Goal: Find specific page/section: Find specific page/section

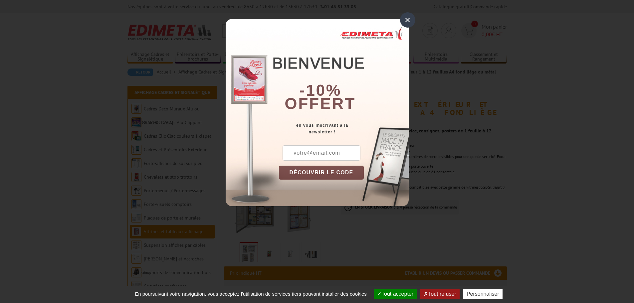
click at [408, 17] on div "×" at bounding box center [407, 19] width 15 height 15
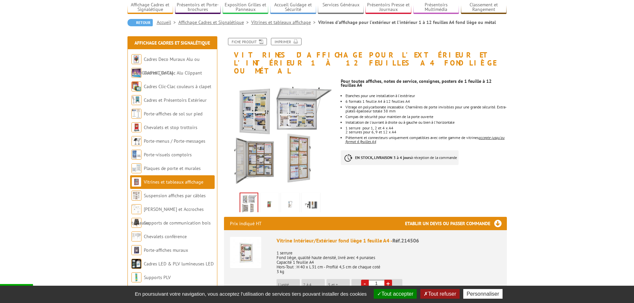
scroll to position [33, 0]
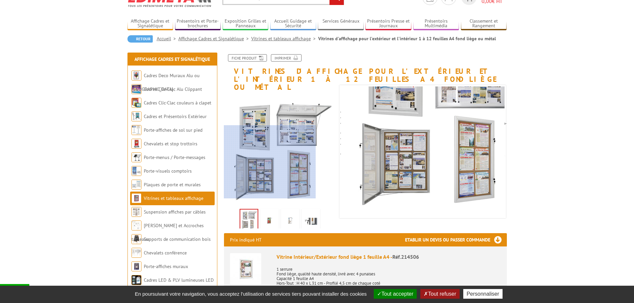
click at [258, 170] on div at bounding box center [270, 162] width 92 height 73
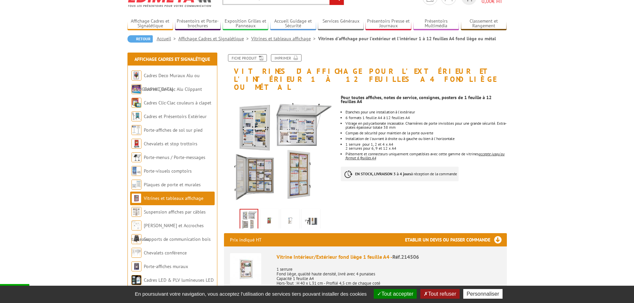
click at [249, 213] on img at bounding box center [248, 220] width 17 height 21
click at [250, 210] on img at bounding box center [248, 220] width 17 height 21
click at [314, 212] on img at bounding box center [311, 220] width 16 height 21
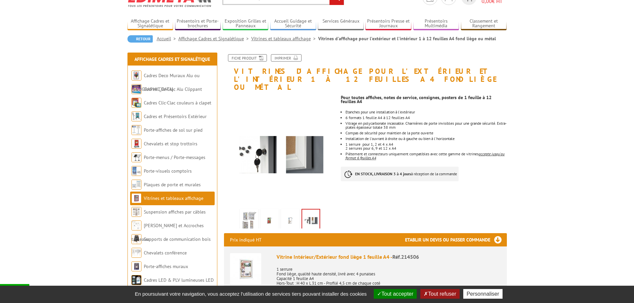
click at [289, 214] on img at bounding box center [290, 220] width 16 height 21
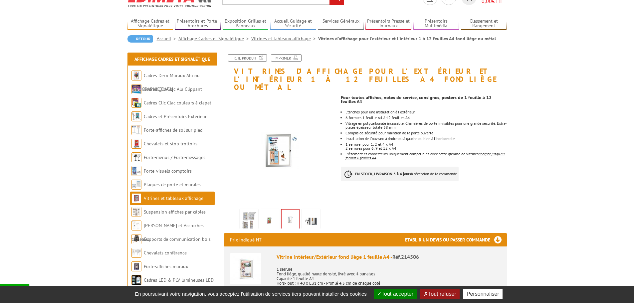
click at [269, 210] on img at bounding box center [270, 220] width 16 height 21
click at [251, 210] on img at bounding box center [249, 220] width 16 height 21
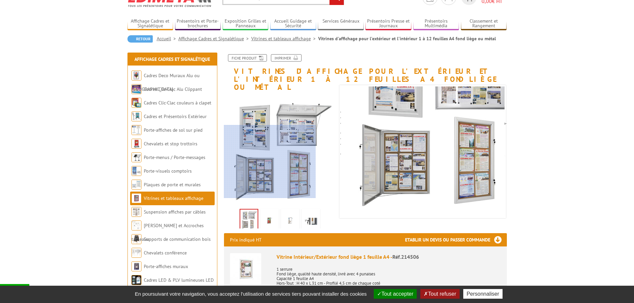
click at [260, 162] on div at bounding box center [270, 161] width 92 height 73
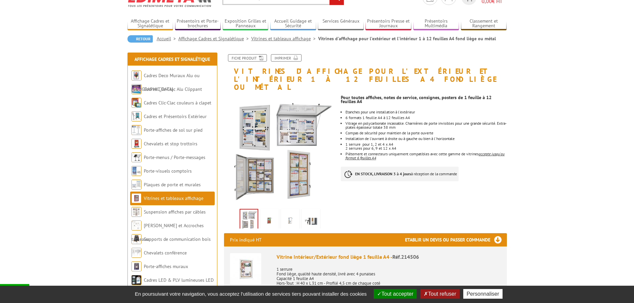
click at [186, 198] on link "Vitrines et tableaux affichage" at bounding box center [174, 198] width 60 height 6
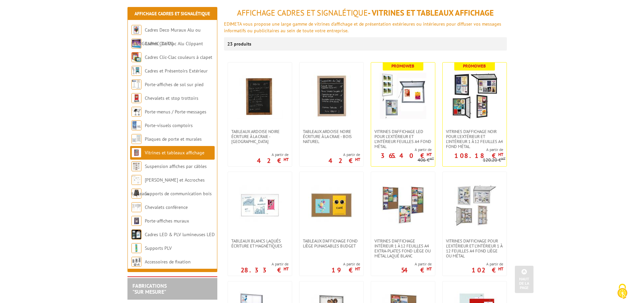
scroll to position [67, 0]
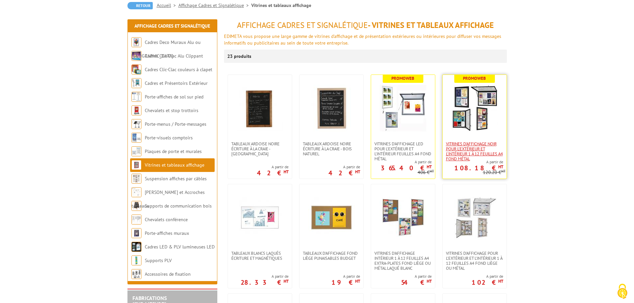
click at [467, 148] on span "VITRINES D'AFFICHAGE NOIR POUR L'EXTÉRIEUR ET L'INTÉRIEUR 1 À 12 FEUILLES A4 FO…" at bounding box center [474, 151] width 57 height 20
